Goal: Check status: Check status

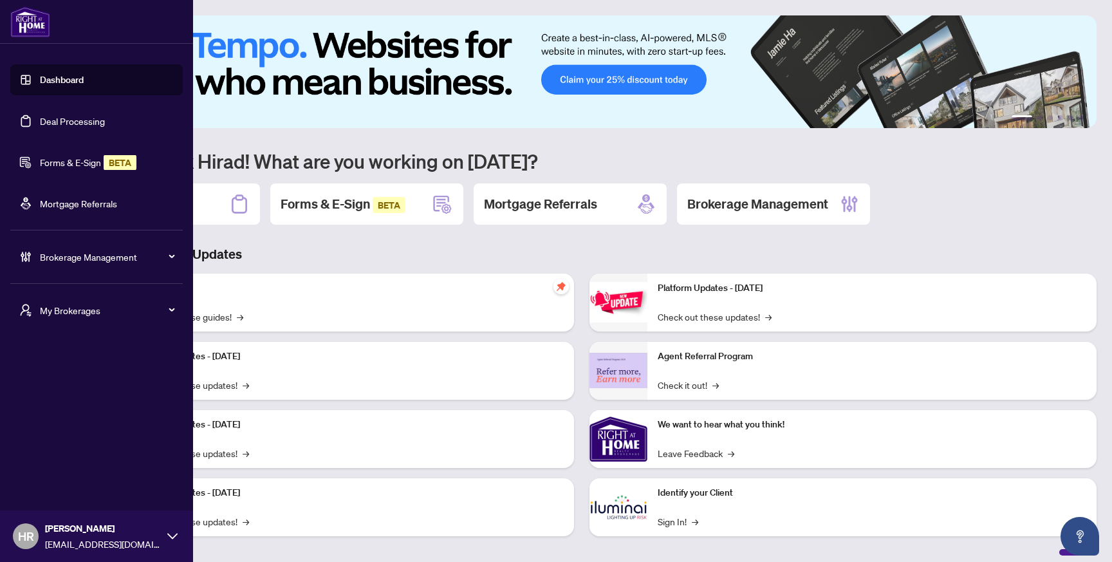
click at [40, 116] on link "Deal Processing" at bounding box center [72, 121] width 65 height 12
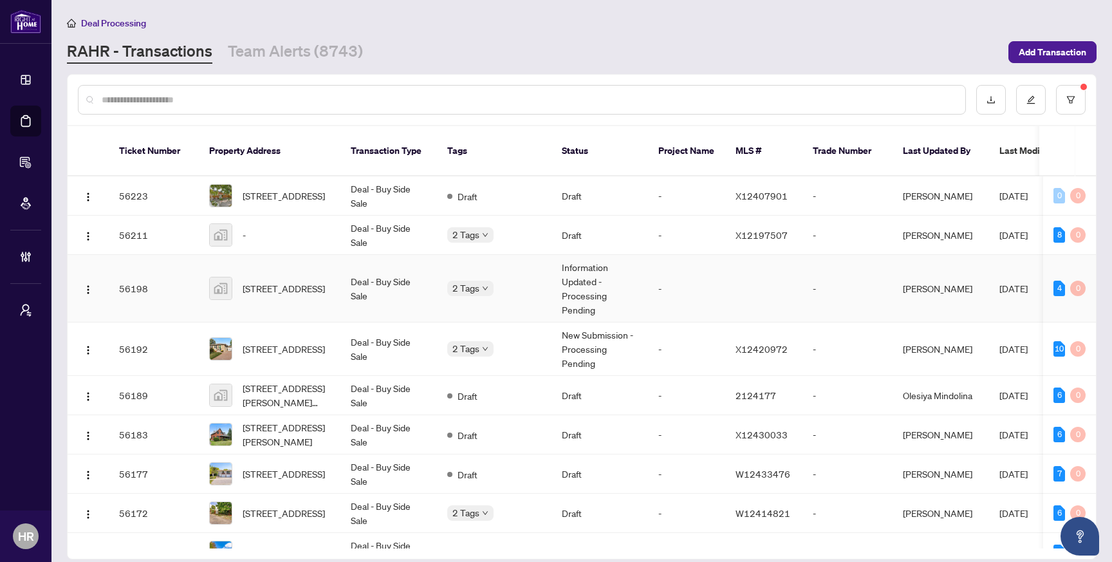
scroll to position [613, 0]
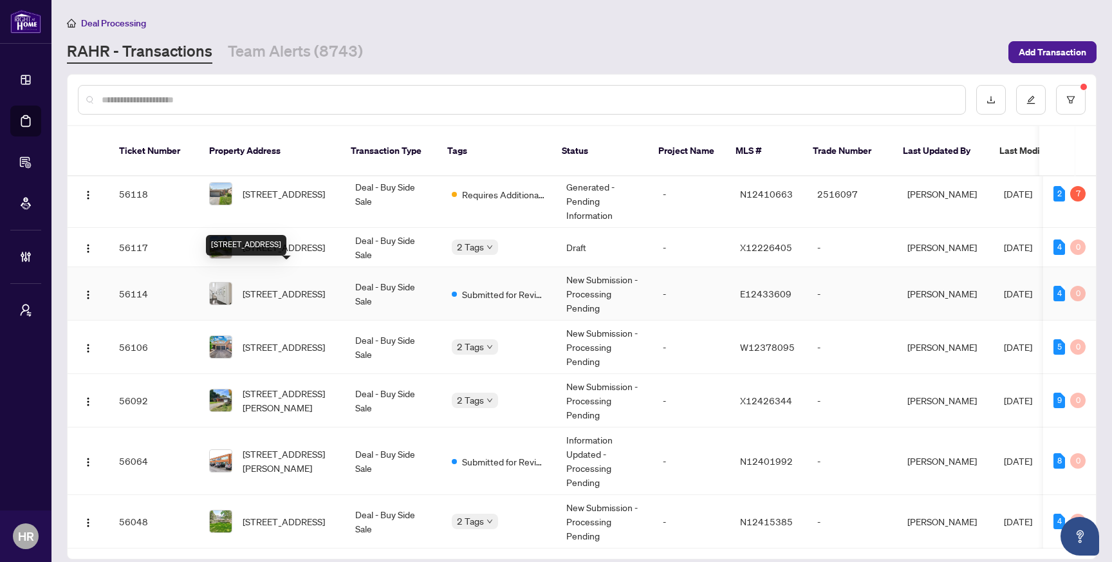
click at [290, 296] on td "[STREET_ADDRESS]" at bounding box center [272, 293] width 146 height 53
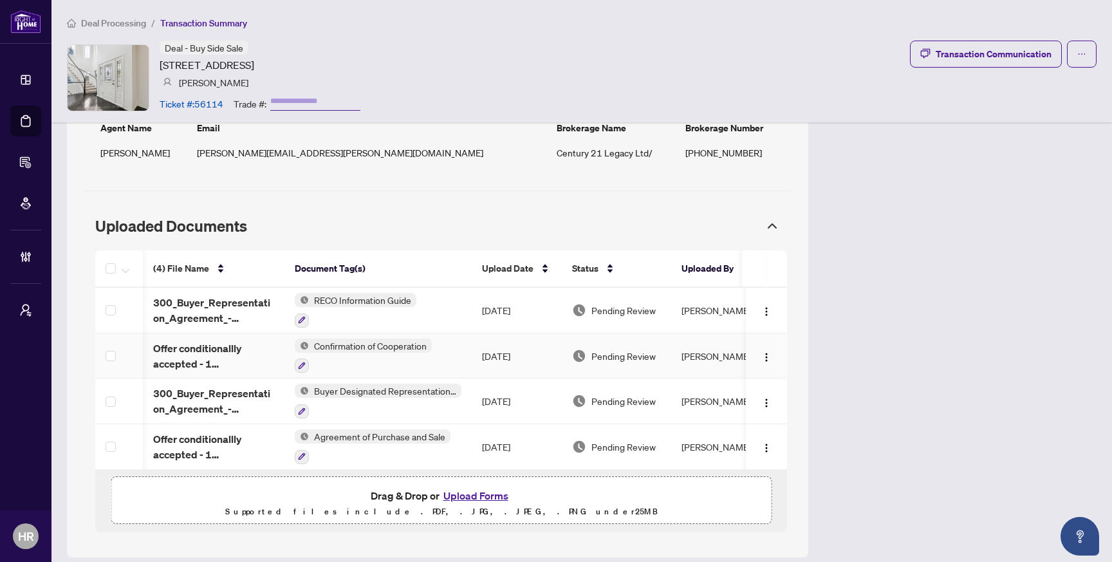
scroll to position [0, 22]
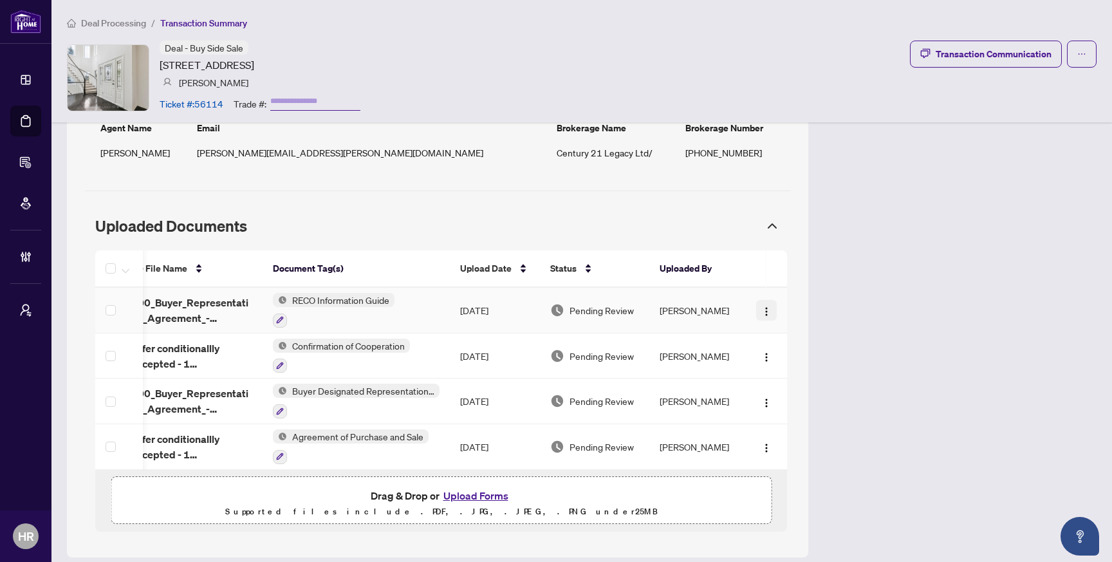
click at [774, 300] on button "button" at bounding box center [766, 310] width 21 height 21
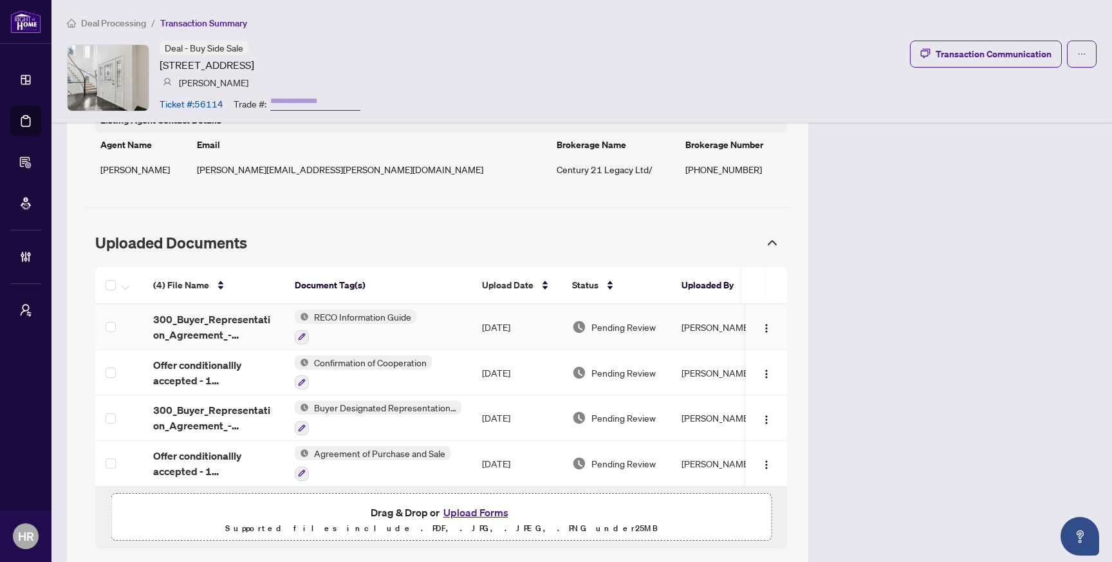
scroll to position [1038, 0]
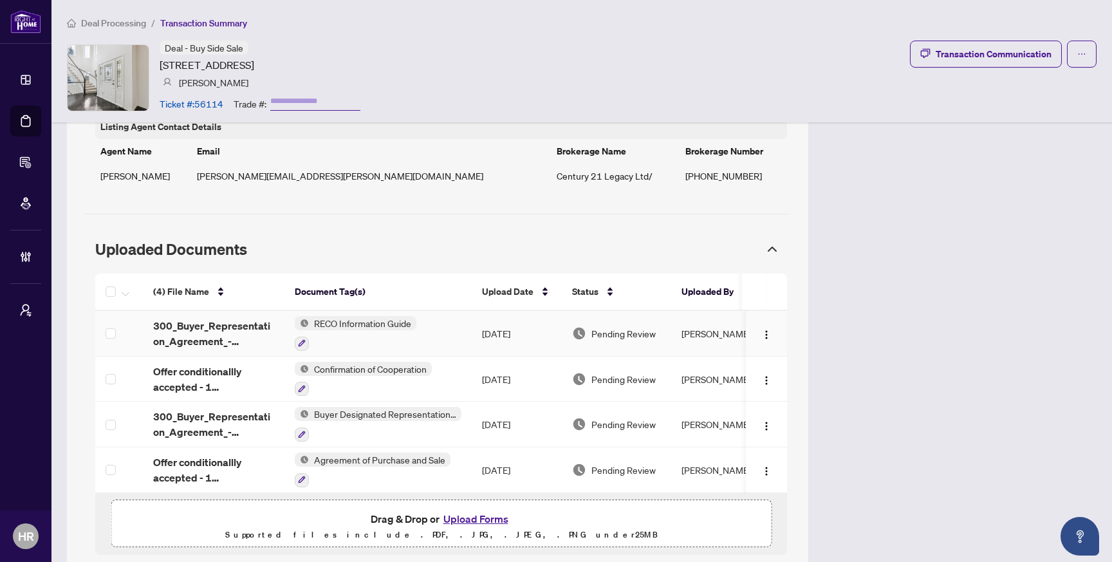
click at [438, 322] on td "RECO Information Guide" at bounding box center [377, 334] width 187 height 46
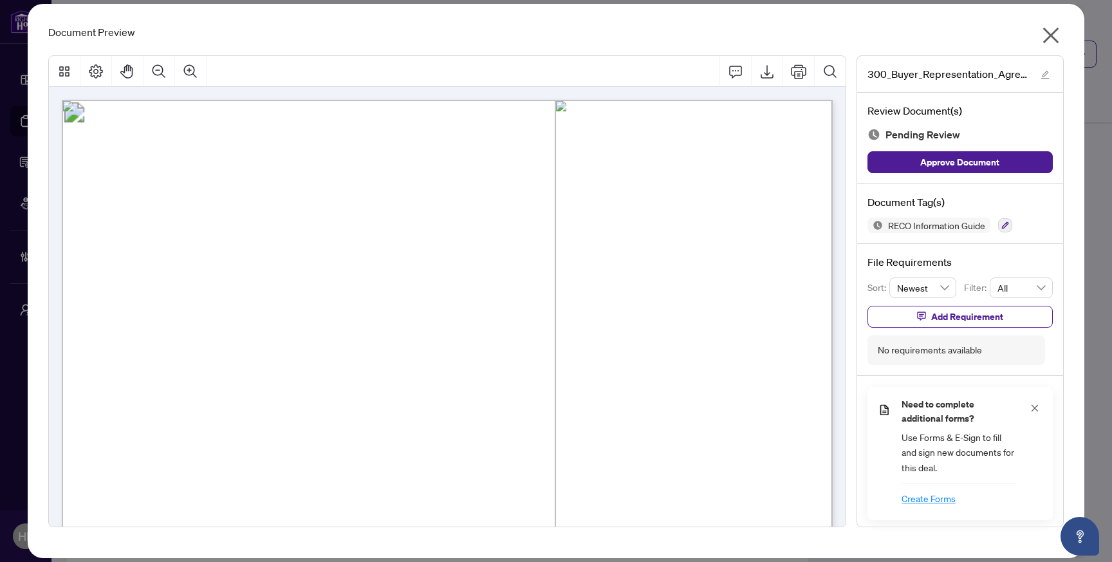
click at [1049, 36] on icon "close" at bounding box center [1050, 36] width 16 height 16
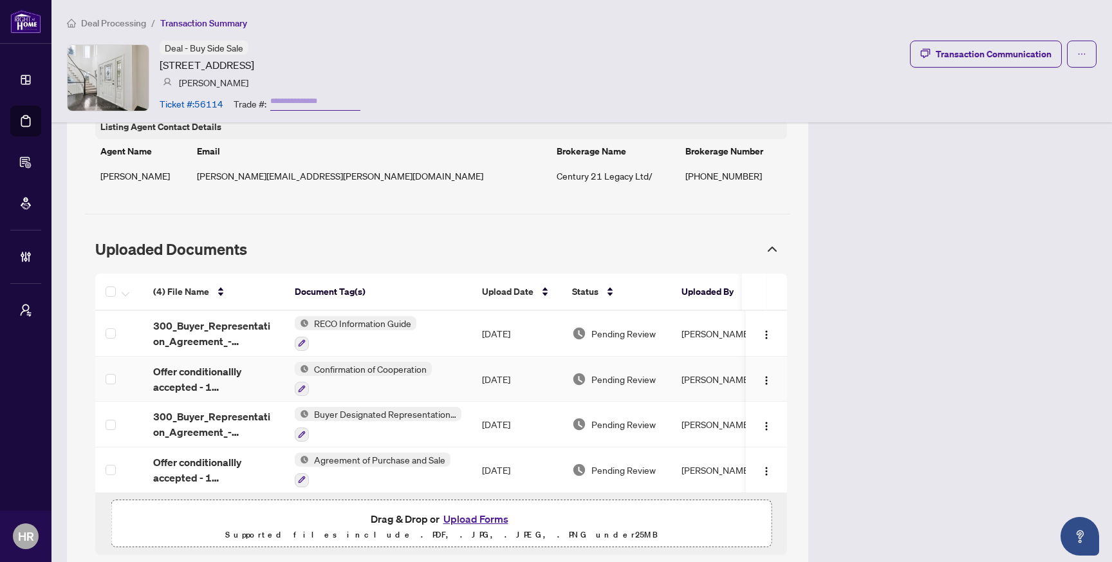
scroll to position [1061, 0]
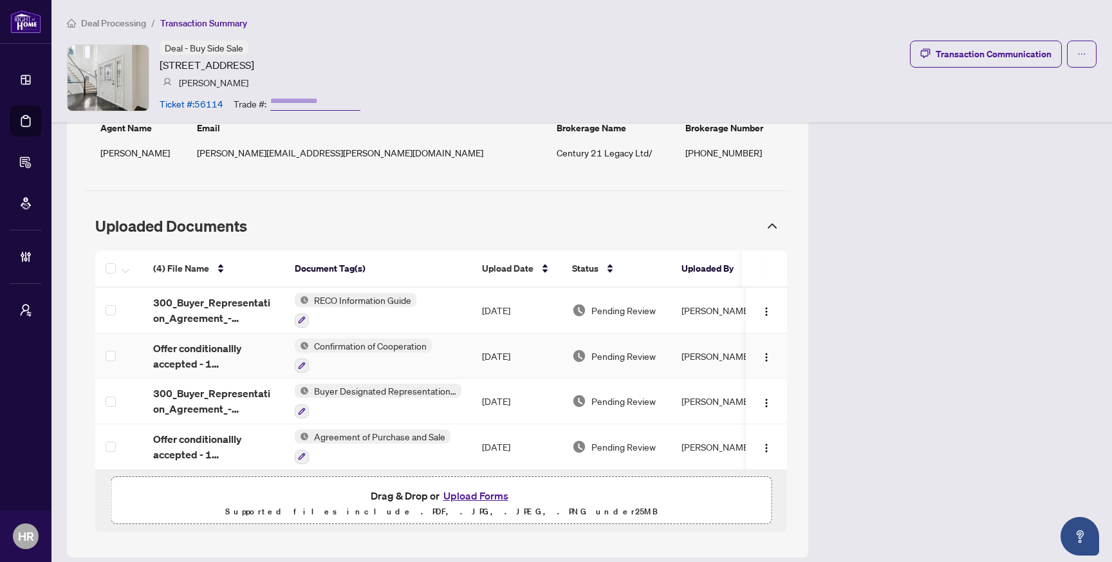
click at [465, 350] on td "Confirmation of Cooperation" at bounding box center [377, 356] width 187 height 46
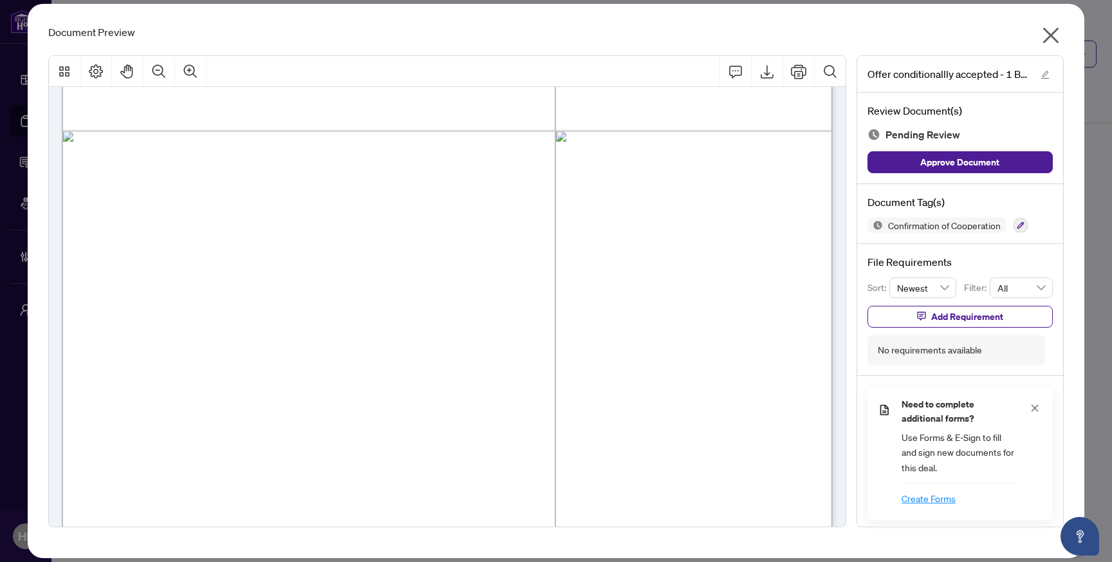
scroll to position [1513, 0]
click at [1051, 35] on icon "close" at bounding box center [1050, 36] width 16 height 16
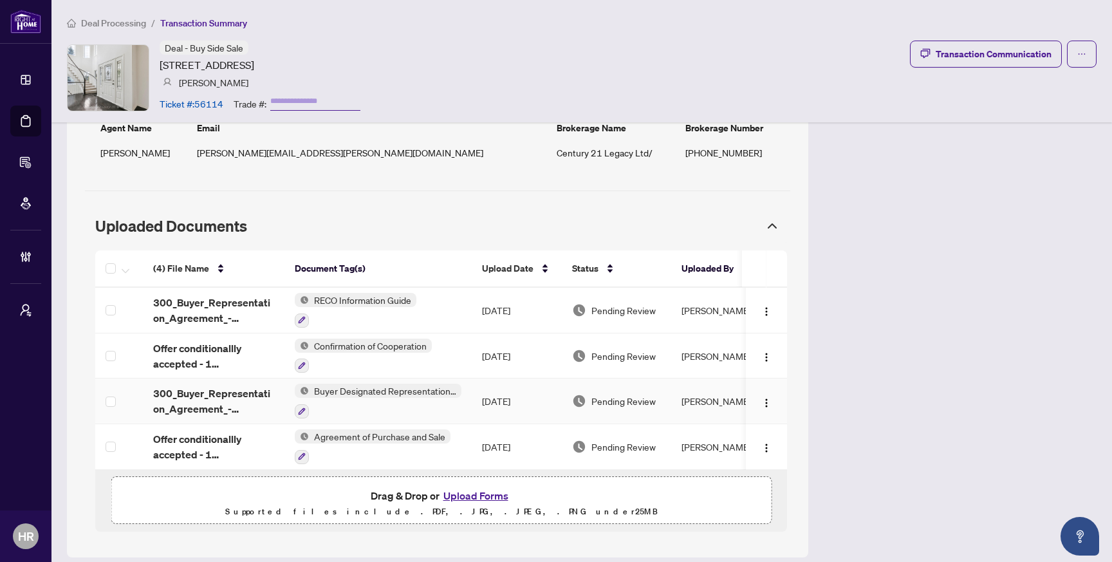
click at [461, 385] on div "Buyer Designated Representation Agreement" at bounding box center [378, 401] width 167 height 35
click at [477, 378] on td "[DATE]" at bounding box center [517, 401] width 90 height 46
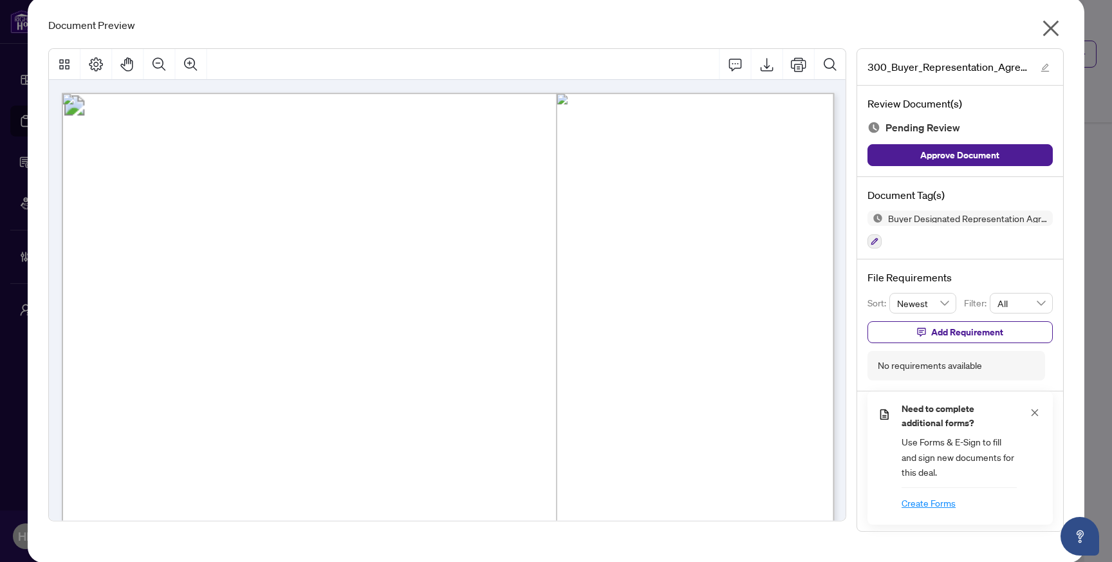
scroll to position [0, 0]
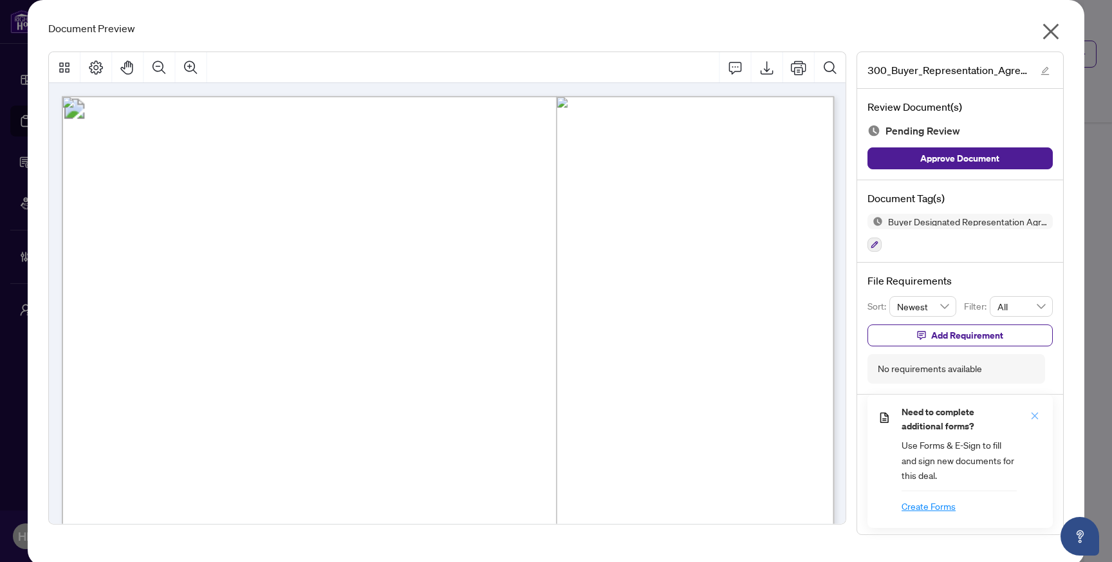
click at [1037, 418] on icon "close" at bounding box center [1034, 415] width 9 height 9
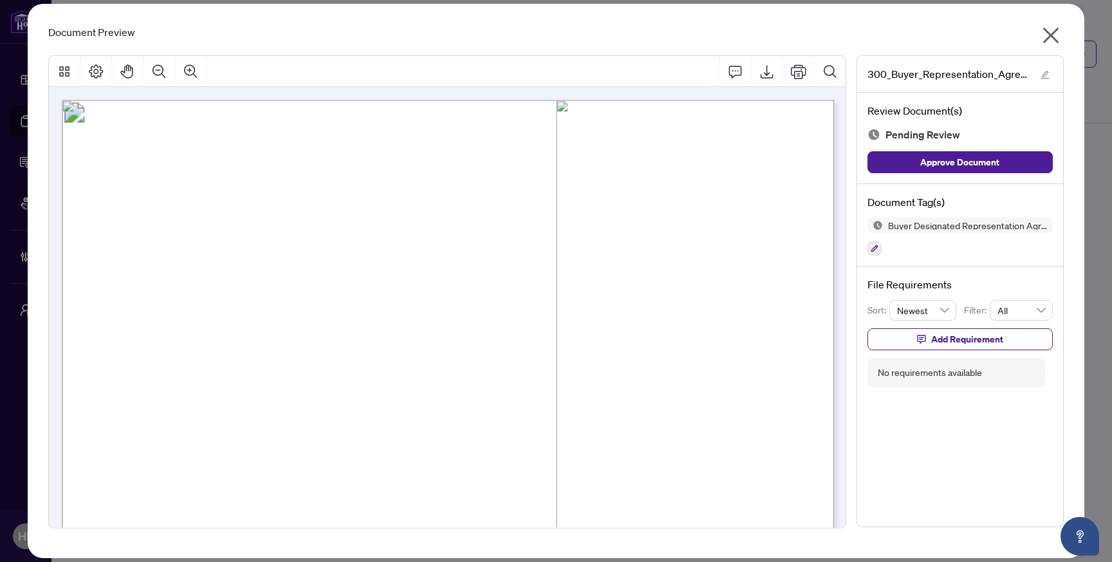
click at [1050, 26] on icon "close" at bounding box center [1050, 35] width 21 height 21
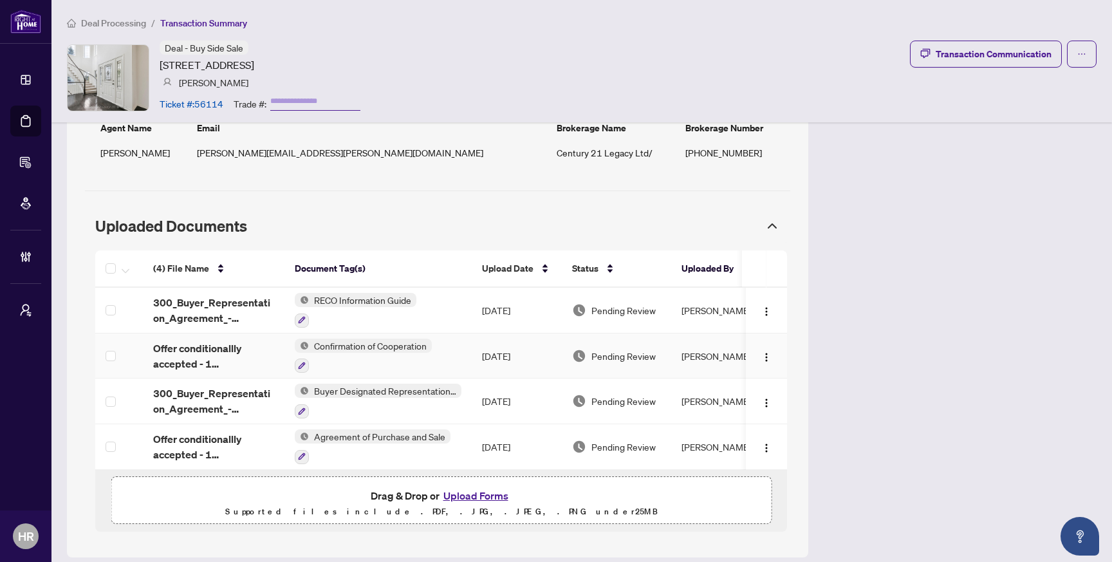
click at [473, 343] on td "[DATE]" at bounding box center [517, 356] width 90 height 46
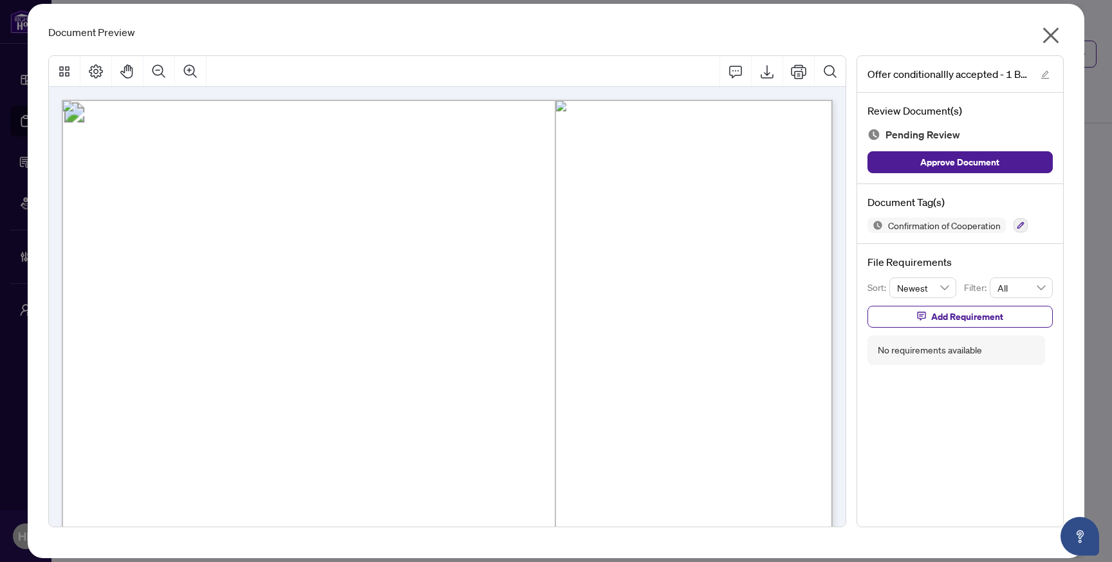
click at [1049, 28] on icon "close" at bounding box center [1050, 35] width 21 height 21
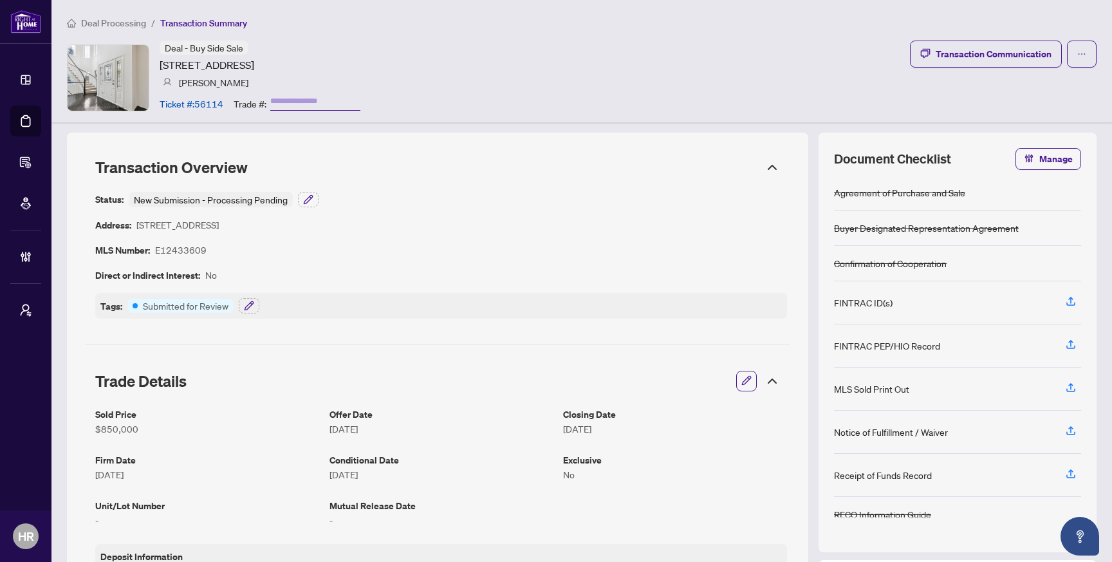
click at [739, 376] on button "button" at bounding box center [746, 381] width 17 height 22
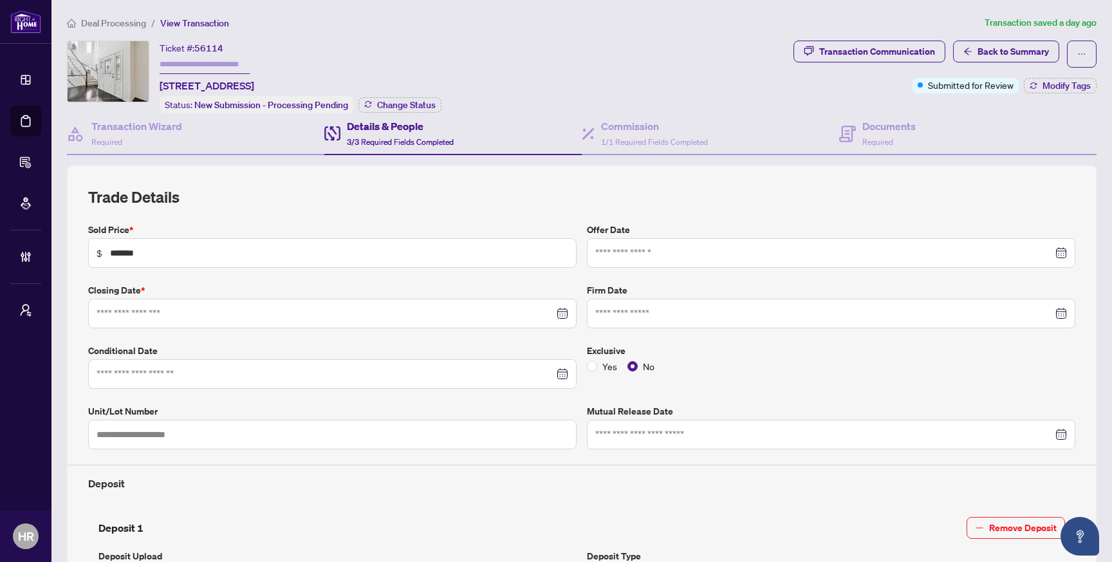
type input "**********"
click at [977, 41] on span "Back to Summary" at bounding box center [1012, 51] width 71 height 21
